Goal: Information Seeking & Learning: Learn about a topic

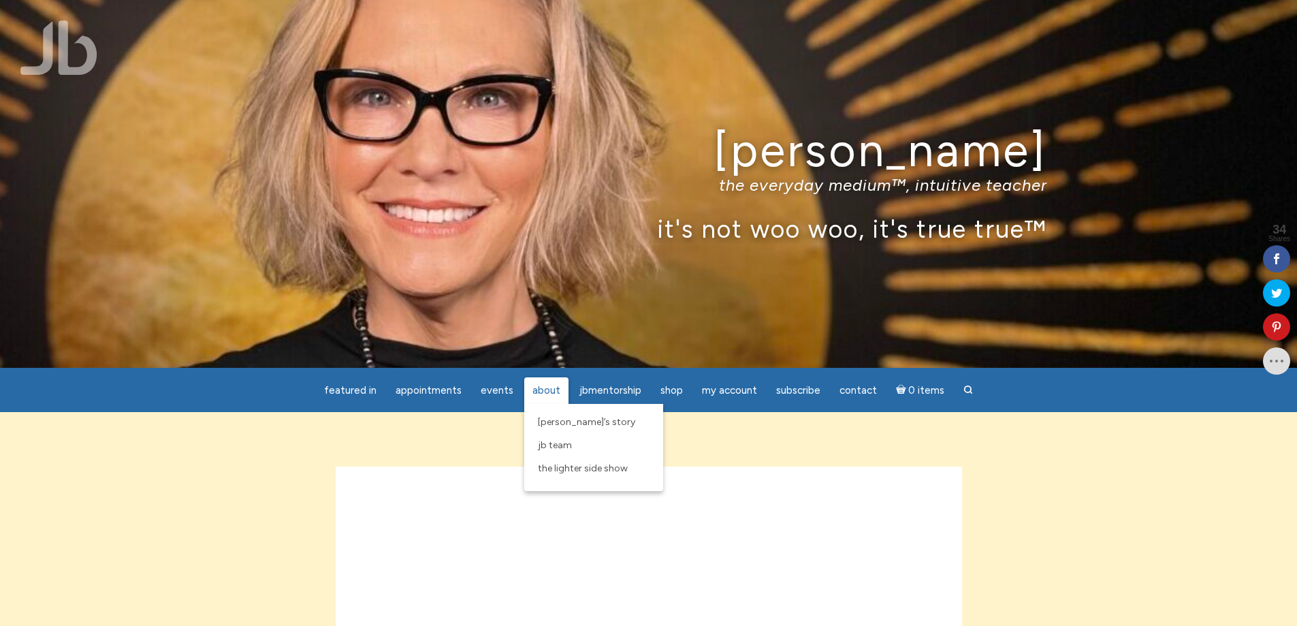
click at [540, 385] on span "About" at bounding box center [546, 390] width 28 height 12
click at [553, 422] on span "[PERSON_NAME]’s Story" at bounding box center [586, 422] width 97 height 12
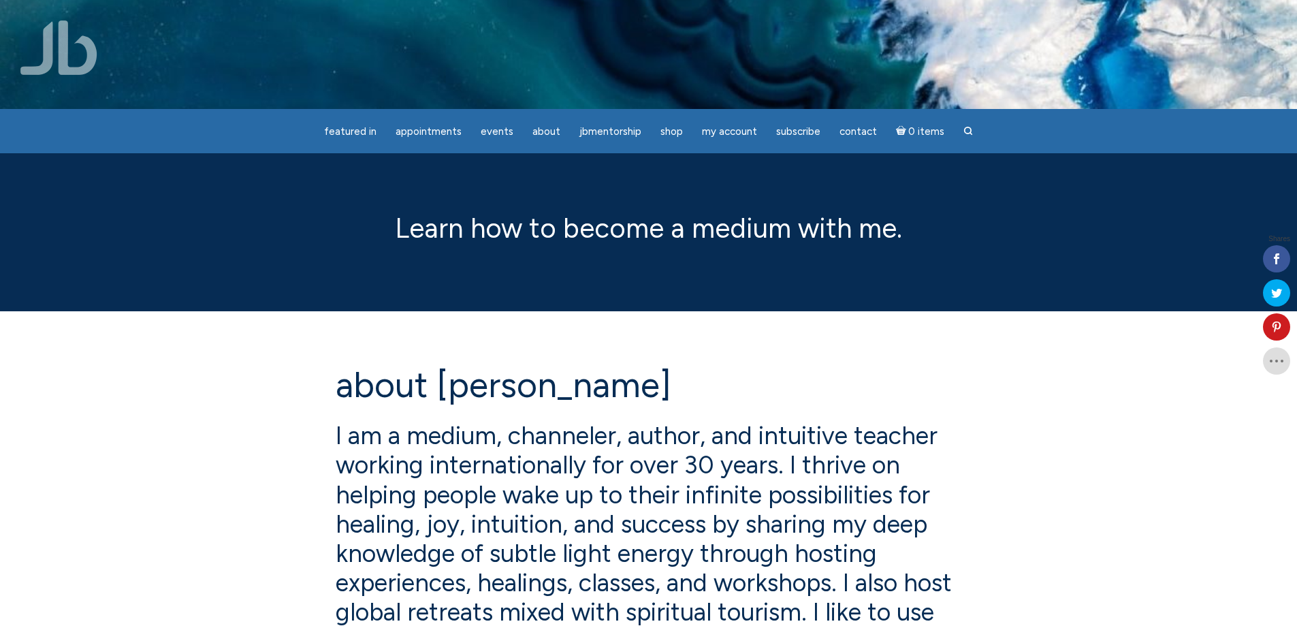
scroll to position [68, 0]
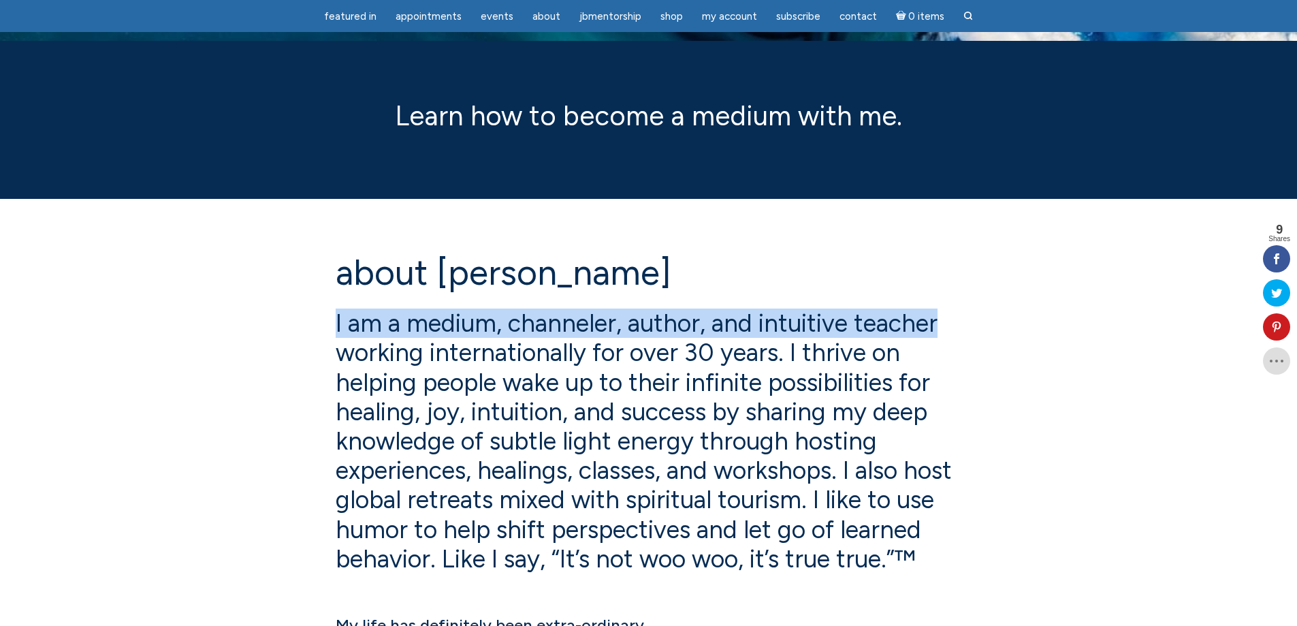
drag, startPoint x: 335, startPoint y: 319, endPoint x: 941, endPoint y: 312, distance: 606.5
click at [941, 312] on h4 "I am a medium, channeler, author, and intuitive teacher working internationally…" at bounding box center [649, 440] width 626 height 265
copy h4 "I am a medium, channeler, author, and intuitive teacher"
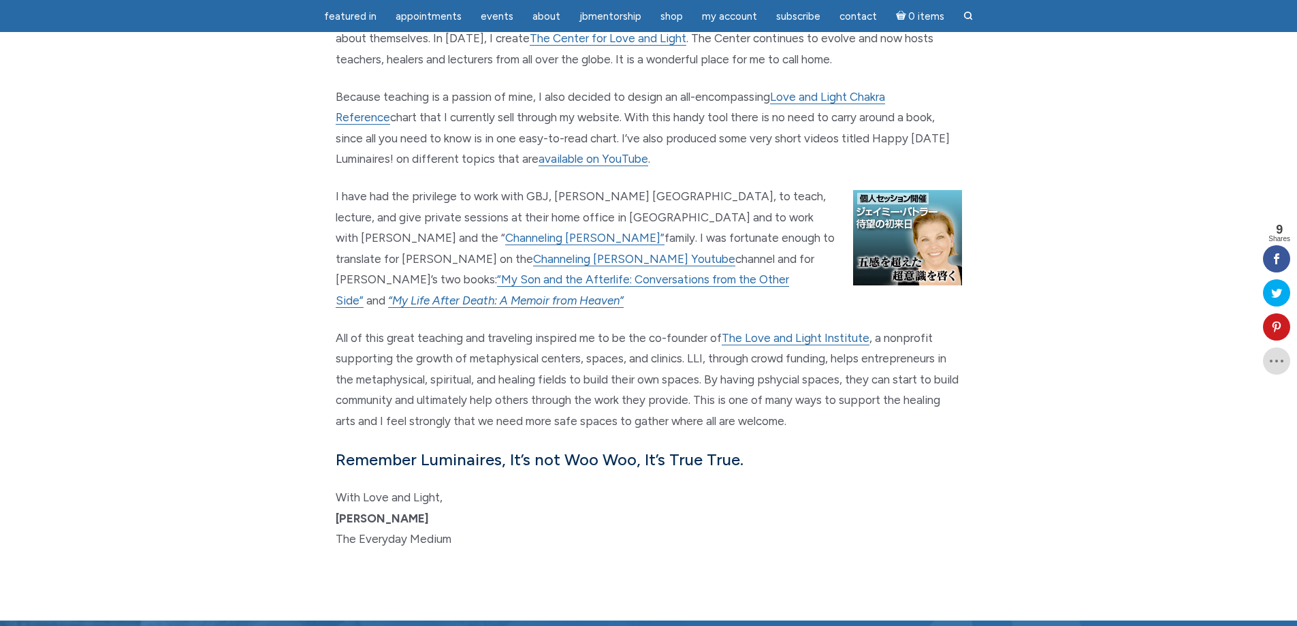
scroll to position [1293, 0]
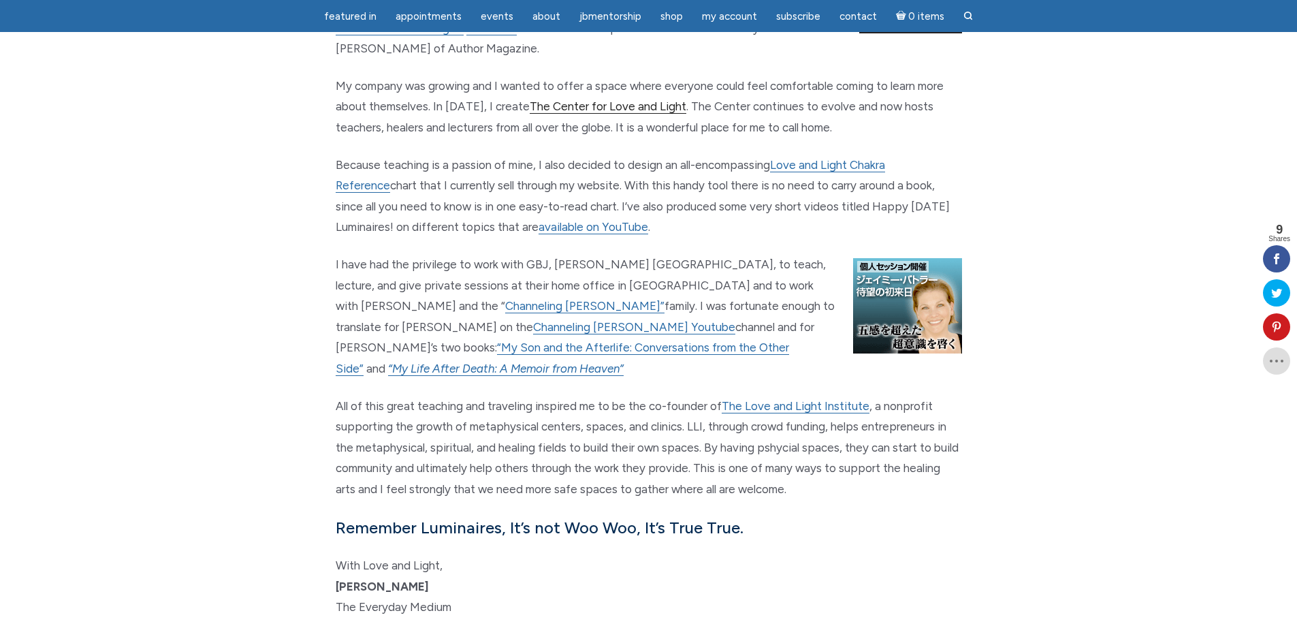
click at [607, 99] on link "The Center for Love and Light" at bounding box center [608, 106] width 157 height 14
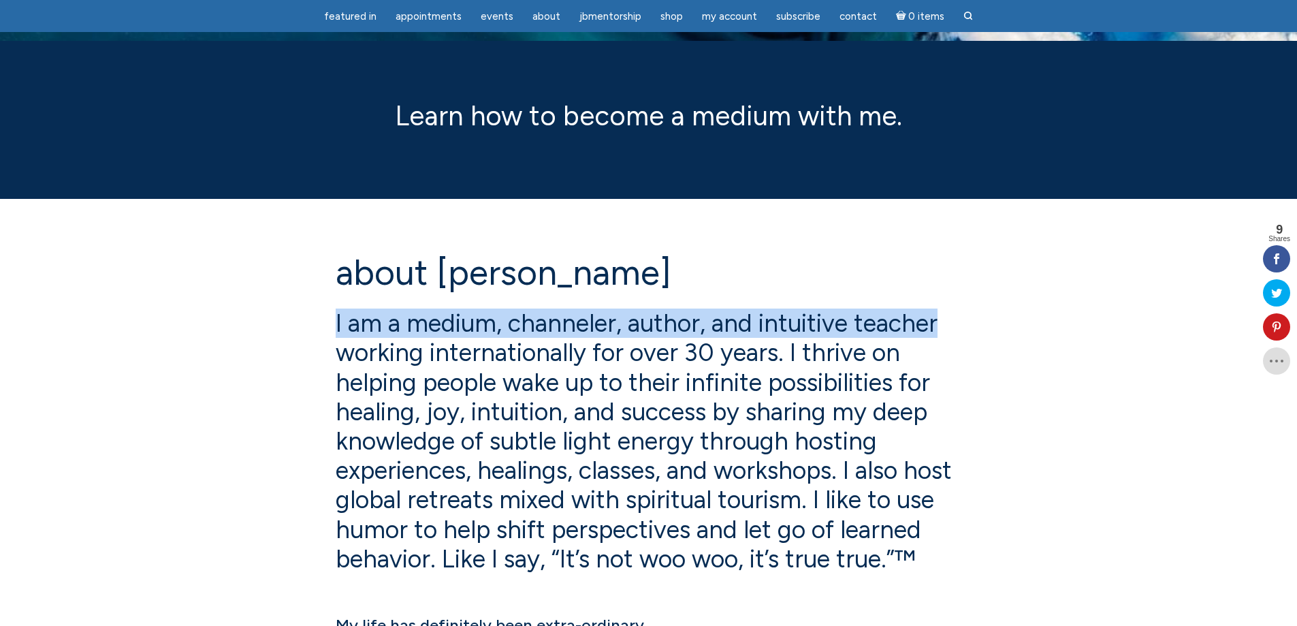
scroll to position [0, 0]
